Goal: Find specific page/section: Find specific page/section

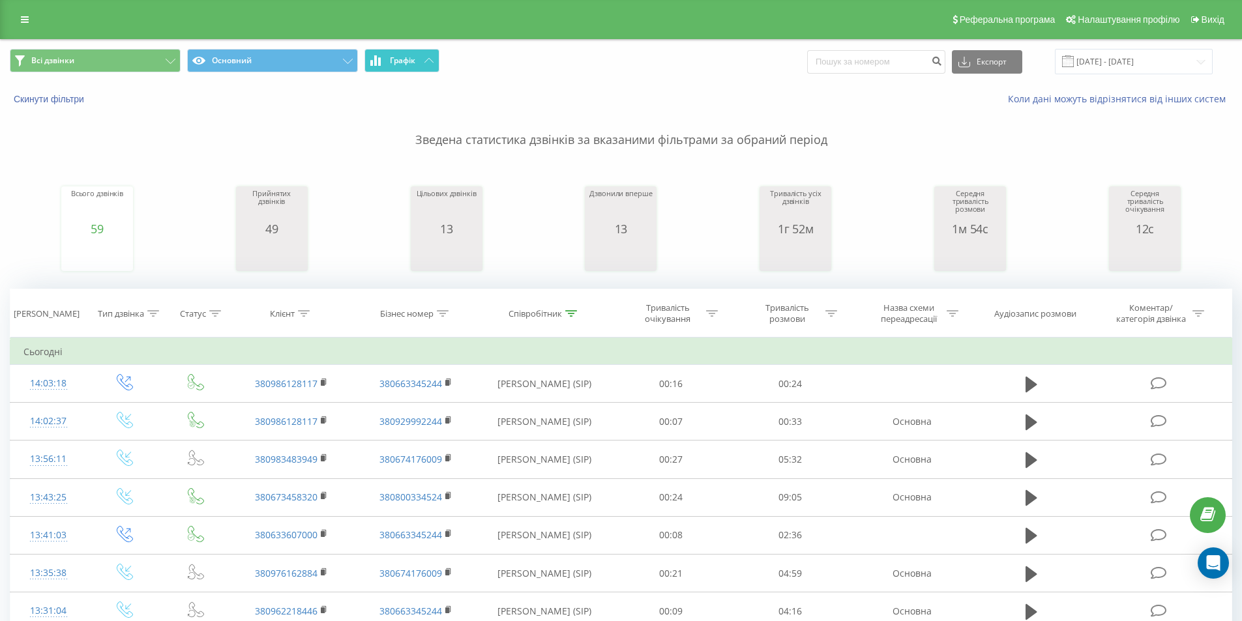
click at [415, 61] on span "Графік" at bounding box center [402, 60] width 25 height 9
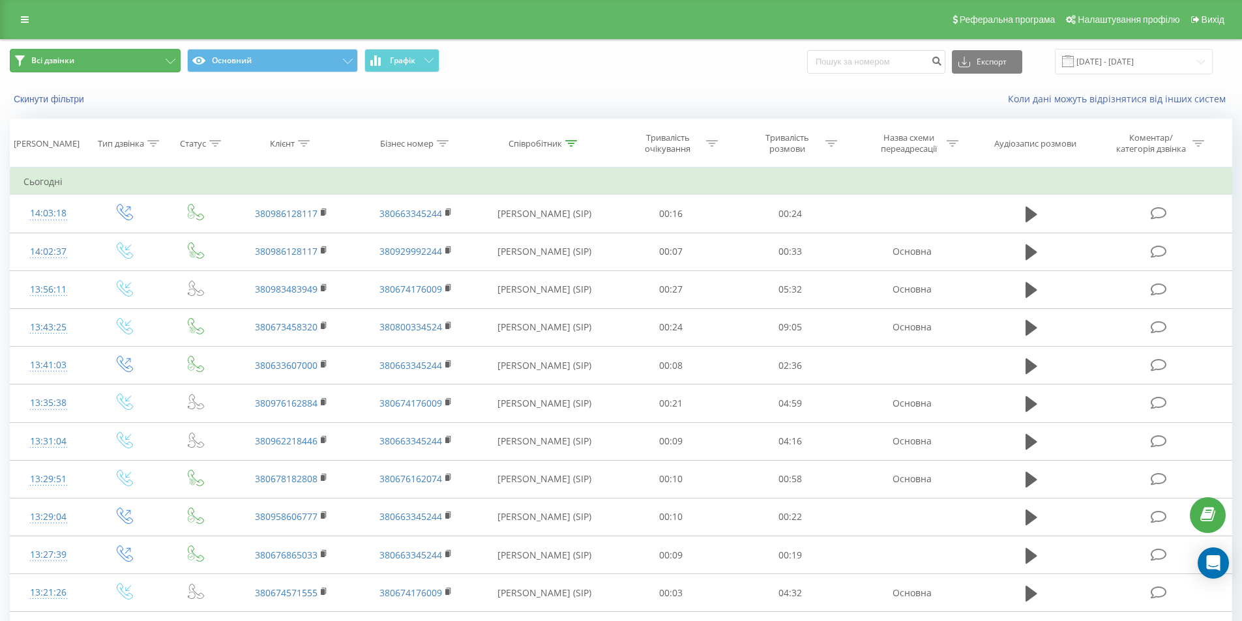
click at [164, 57] on button "Всі дзвінки" at bounding box center [95, 60] width 171 height 23
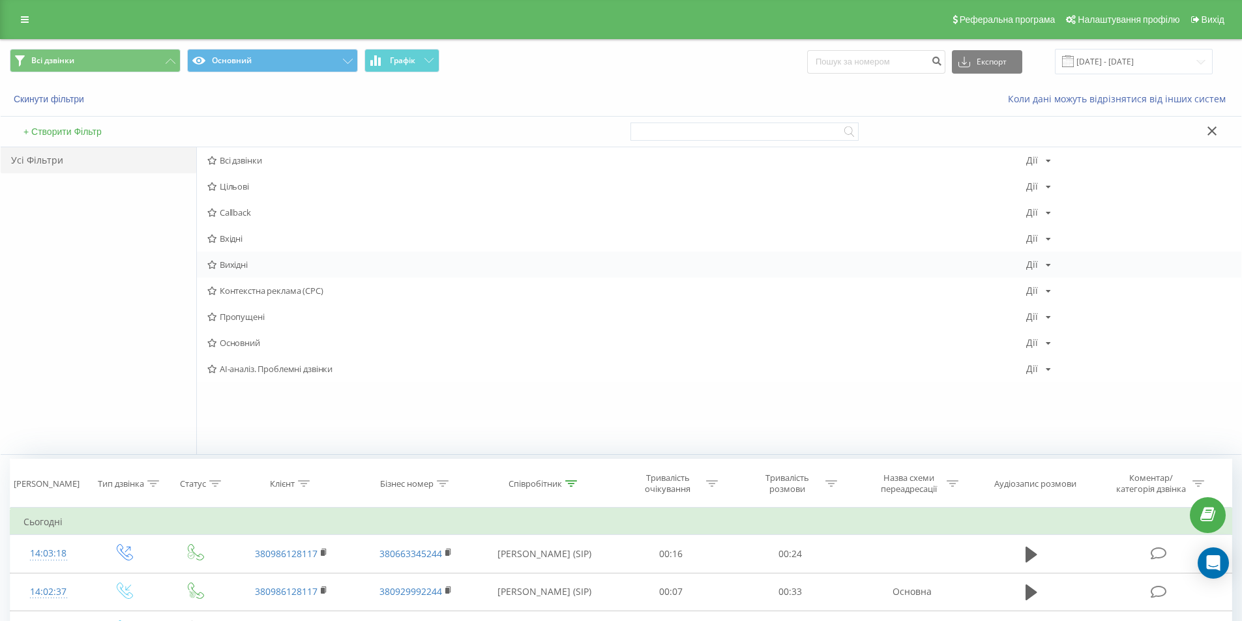
click at [276, 265] on span "Вихідні" at bounding box center [616, 264] width 819 height 9
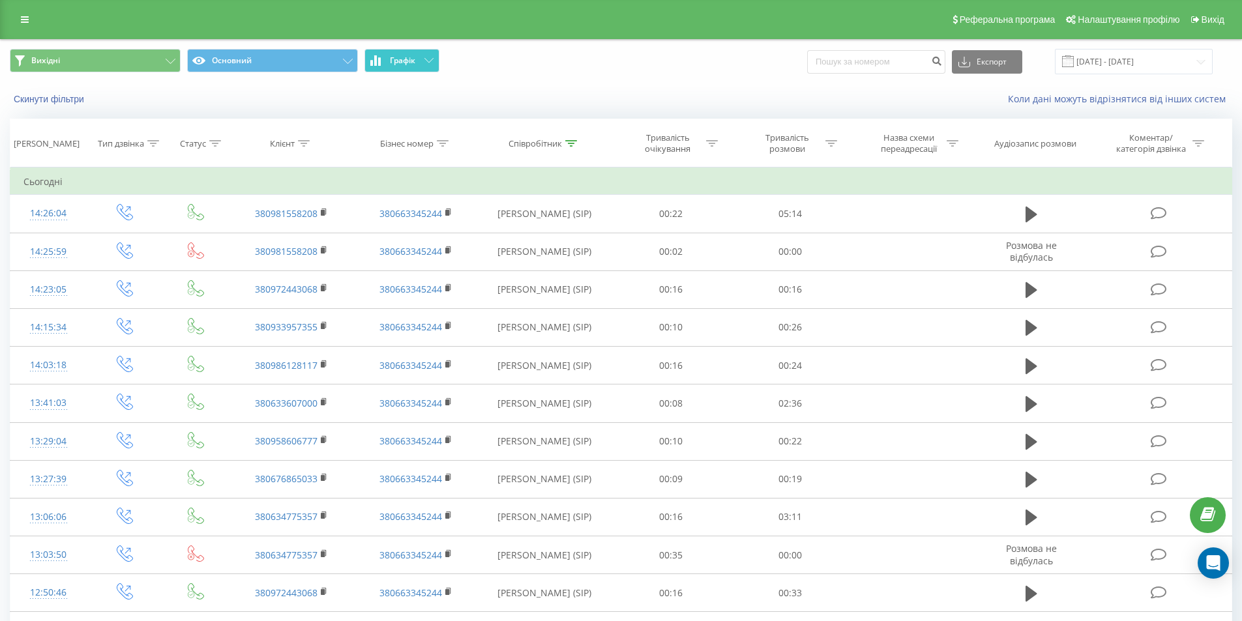
click at [409, 57] on span "Графік" at bounding box center [402, 60] width 25 height 9
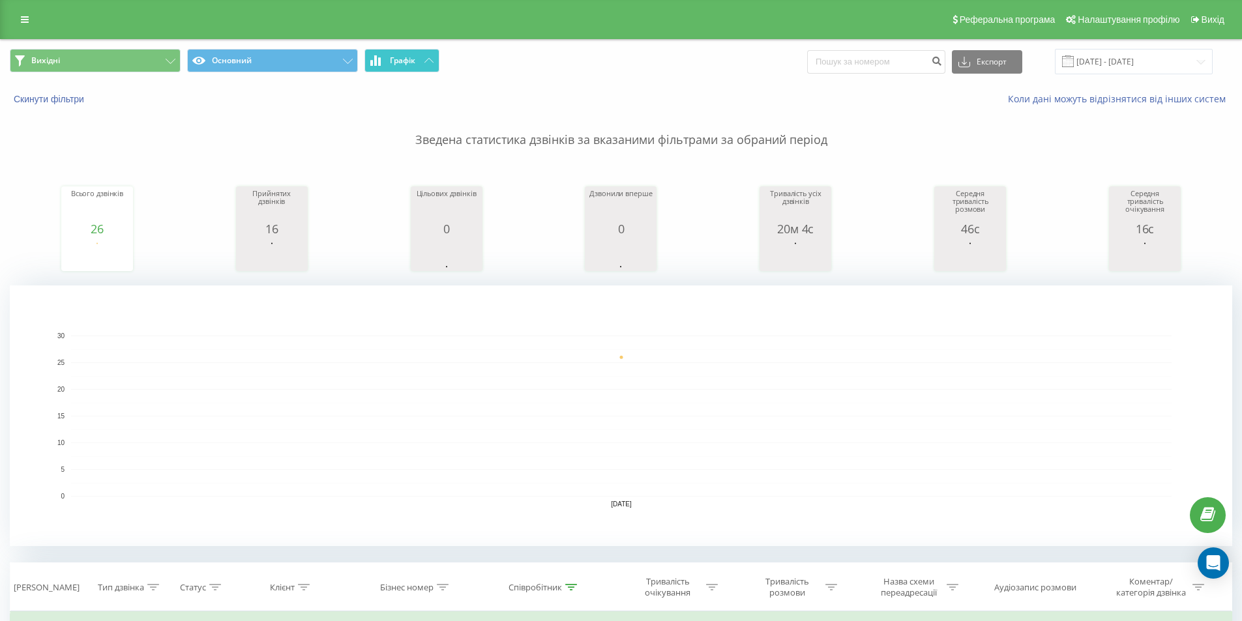
click at [421, 59] on button "Графік" at bounding box center [401, 60] width 75 height 23
